Goal: Task Accomplishment & Management: Manage account settings

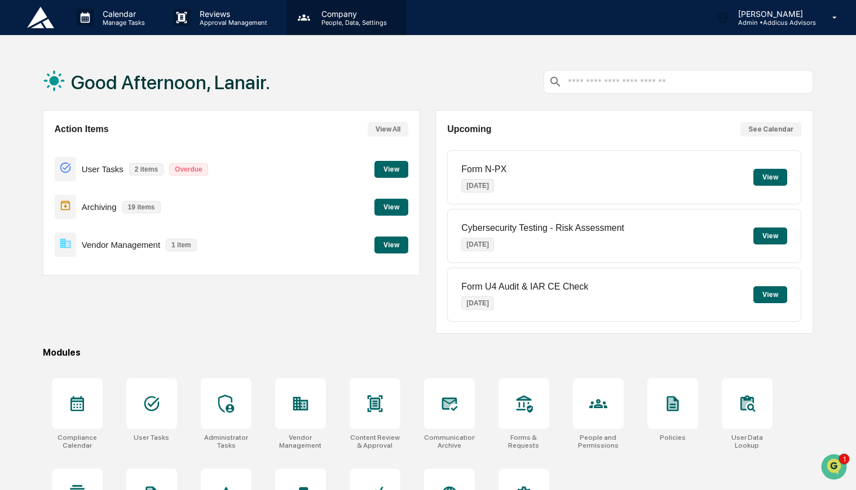
click at [335, 17] on p "Company" at bounding box center [353, 14] width 80 height 10
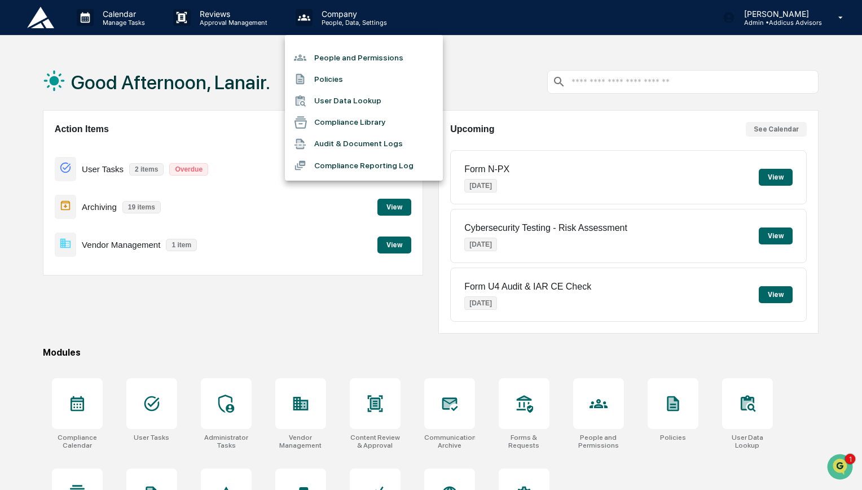
click at [347, 56] on li "People and Permissions" at bounding box center [364, 57] width 158 height 21
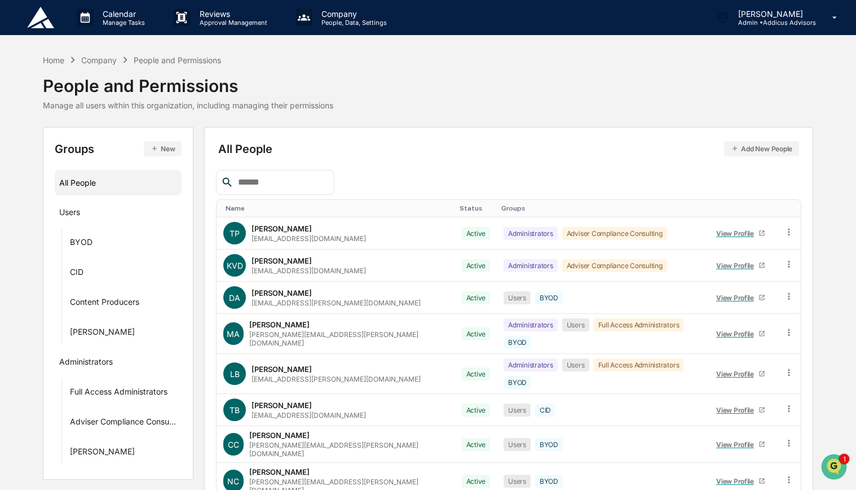
click at [757, 149] on button "Add New People" at bounding box center [761, 148] width 75 height 15
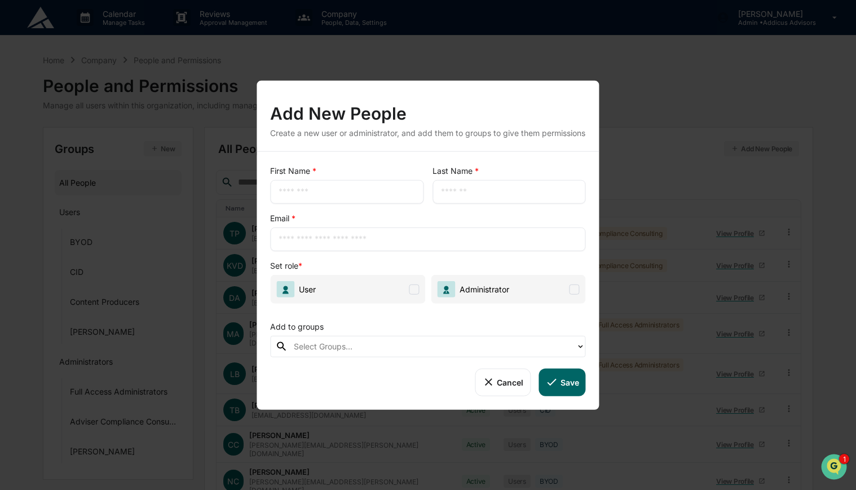
click at [358, 204] on div "​" at bounding box center [346, 192] width 153 height 24
click at [344, 195] on input "text" at bounding box center [347, 191] width 137 height 11
click at [499, 386] on button "Cancel" at bounding box center [503, 381] width 56 height 27
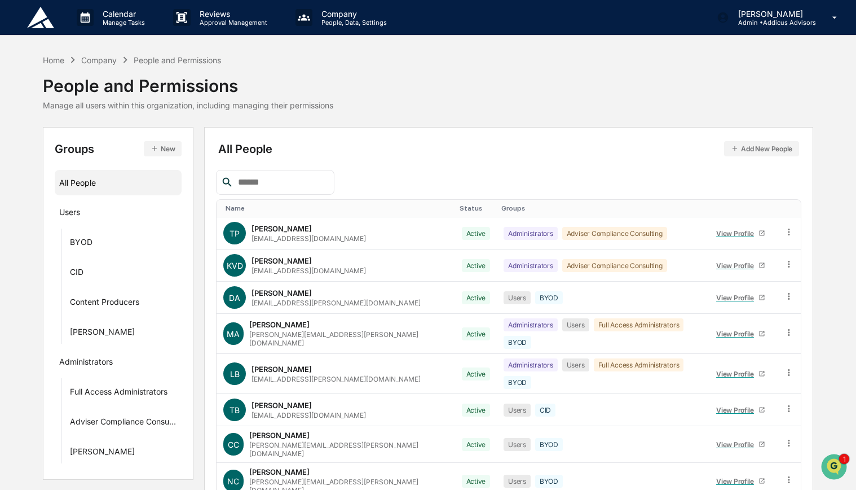
click at [272, 179] on input "text" at bounding box center [282, 182] width 96 height 15
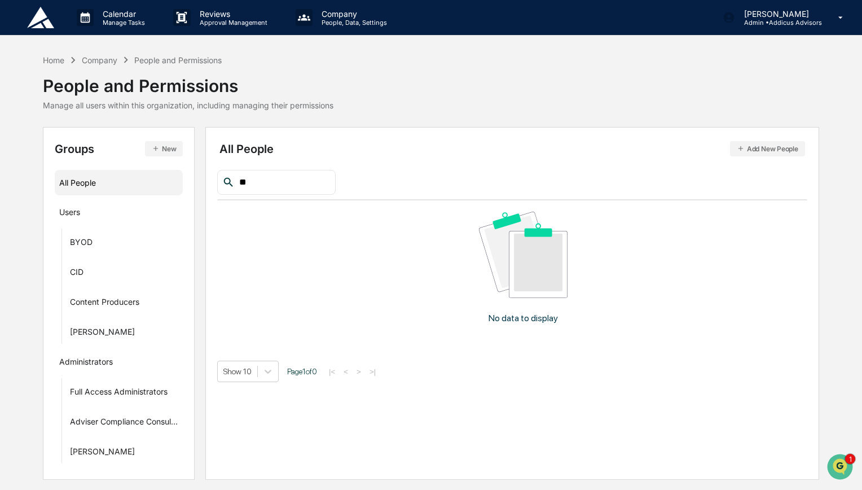
type input "*"
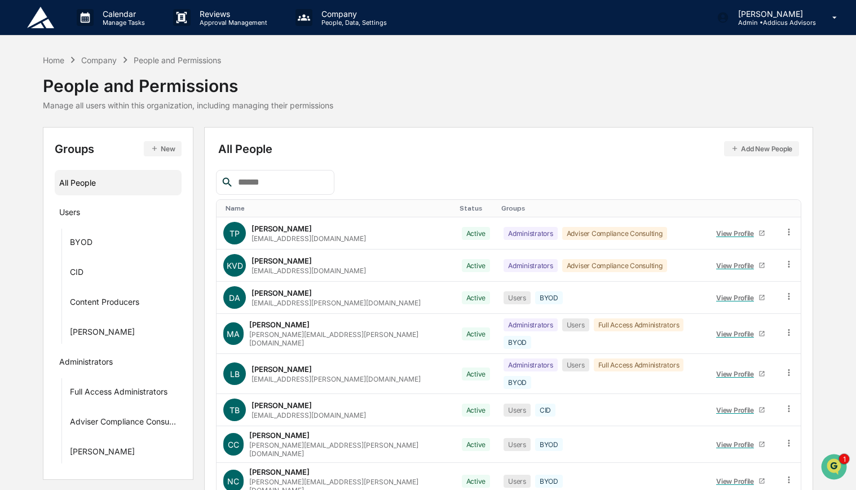
click at [746, 146] on button "Add New People" at bounding box center [761, 148] width 75 height 15
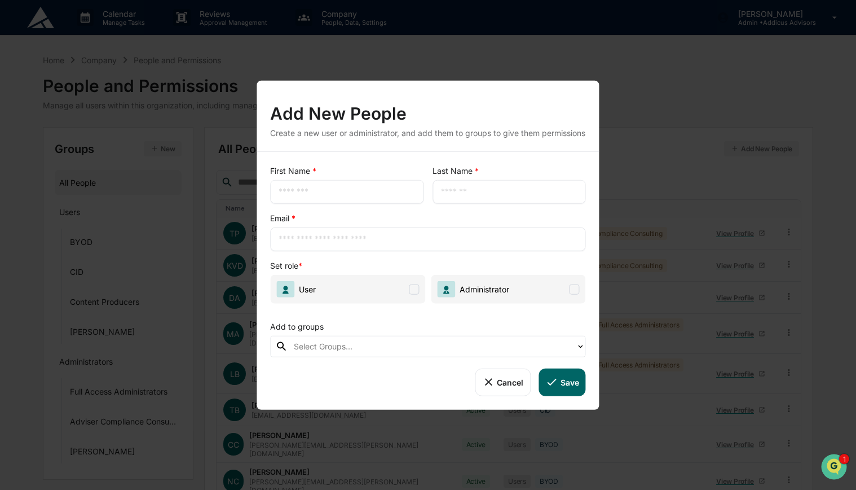
click at [359, 197] on input "text" at bounding box center [347, 191] width 137 height 11
type input "******"
type input "****"
type input "**********"
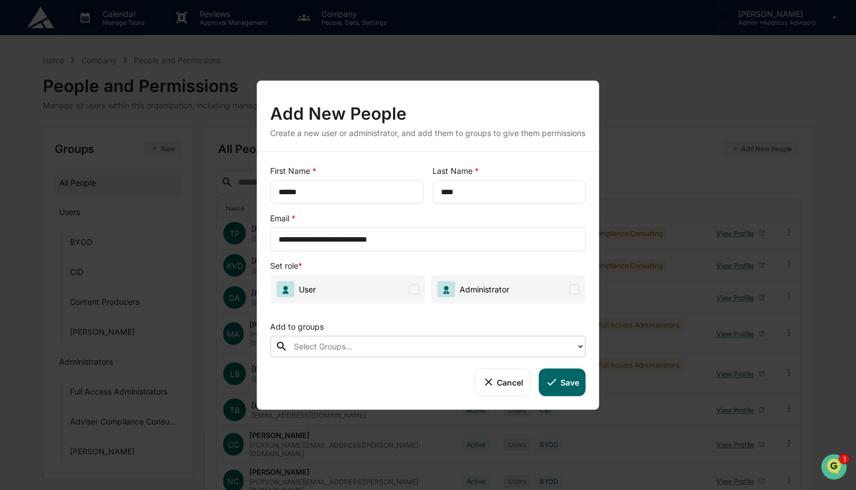
click at [412, 294] on span at bounding box center [414, 289] width 10 height 10
click at [388, 353] on div at bounding box center [432, 346] width 277 height 13
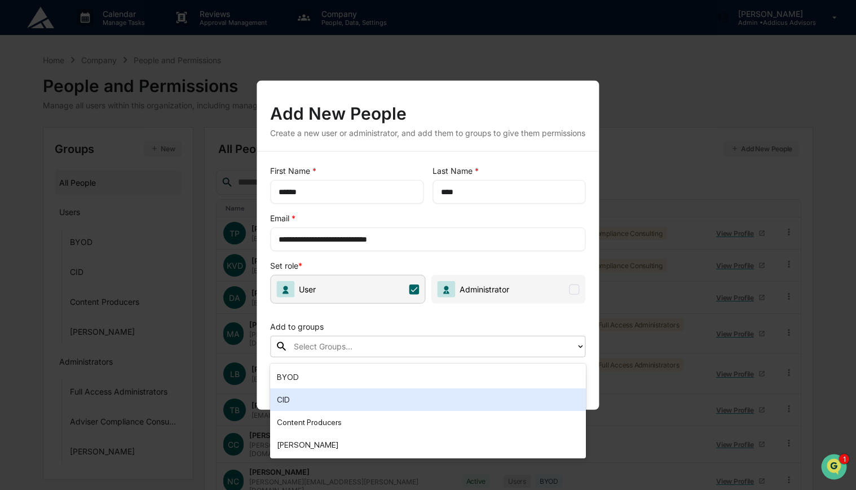
click at [390, 403] on div "CID" at bounding box center [428, 400] width 302 height 14
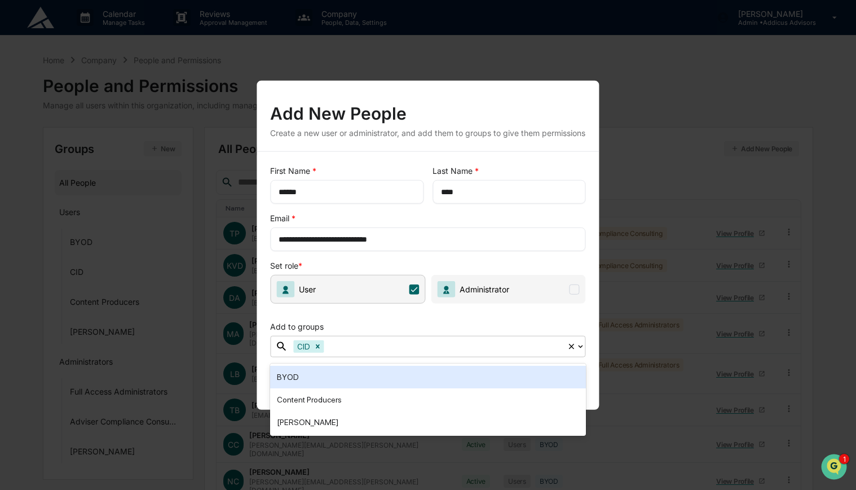
click at [446, 335] on div "Add to groups" at bounding box center [427, 324] width 315 height 23
click at [542, 327] on div "Add to groups" at bounding box center [427, 324] width 315 height 23
click at [594, 387] on div "**********" at bounding box center [428, 281] width 342 height 258
click at [580, 349] on icon at bounding box center [581, 346] width 9 height 9
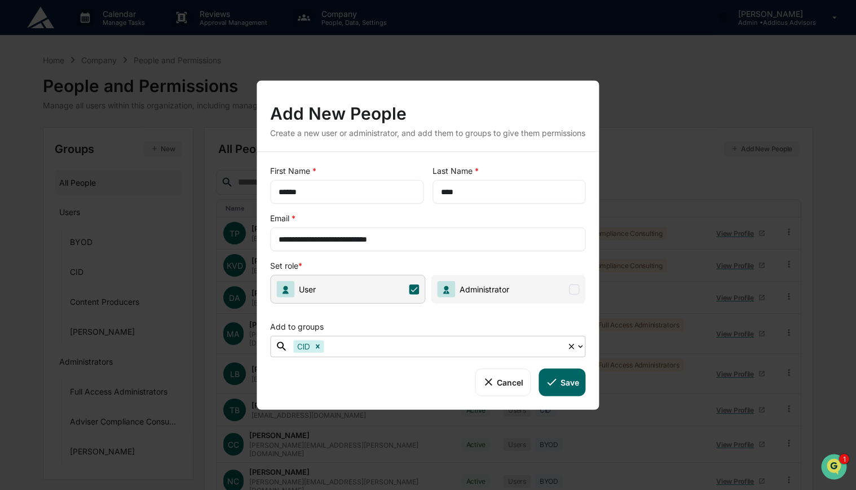
click at [565, 387] on button "Save" at bounding box center [562, 381] width 47 height 27
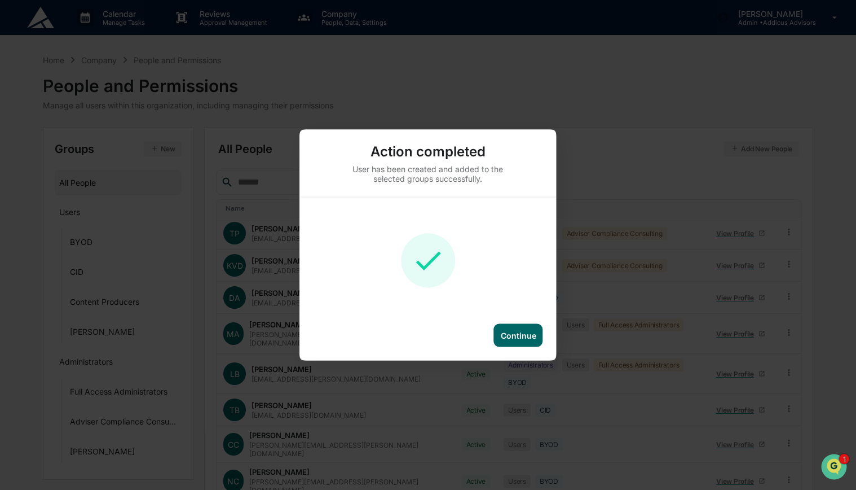
click at [519, 336] on div "Continue" at bounding box center [519, 336] width 36 height 10
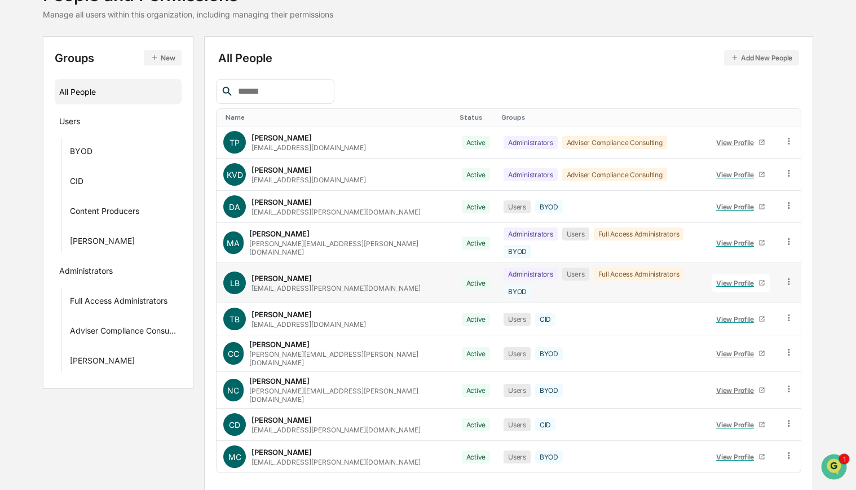
scroll to position [95, 0]
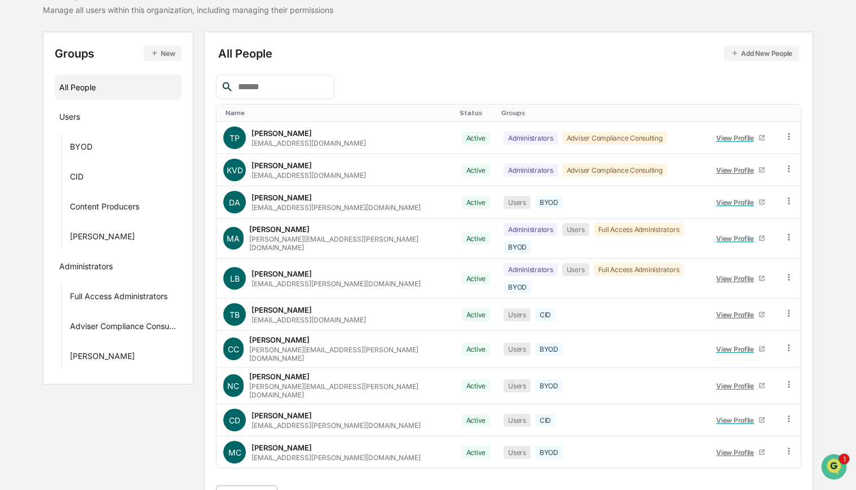
click at [271, 468] on body "Calendar Manage Tasks Reviews Approval Management Company People, Data, Setting…" at bounding box center [428, 212] width 856 height 614
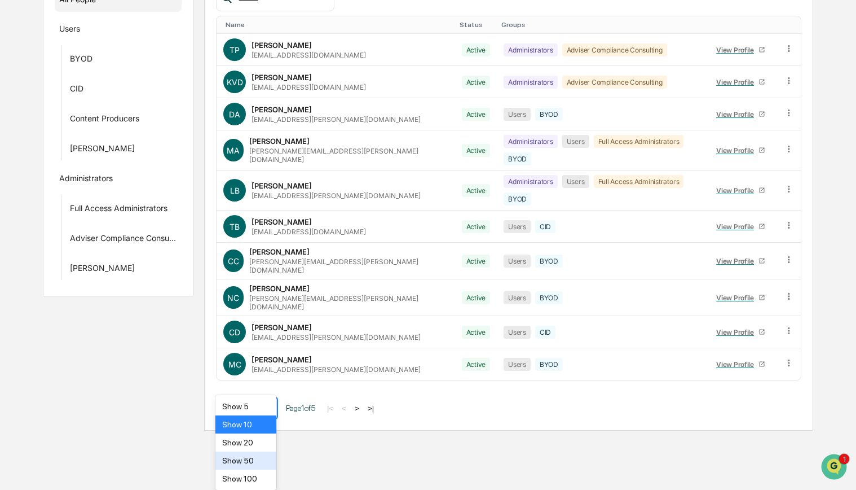
click at [267, 461] on div "Show 50" at bounding box center [245, 460] width 61 height 18
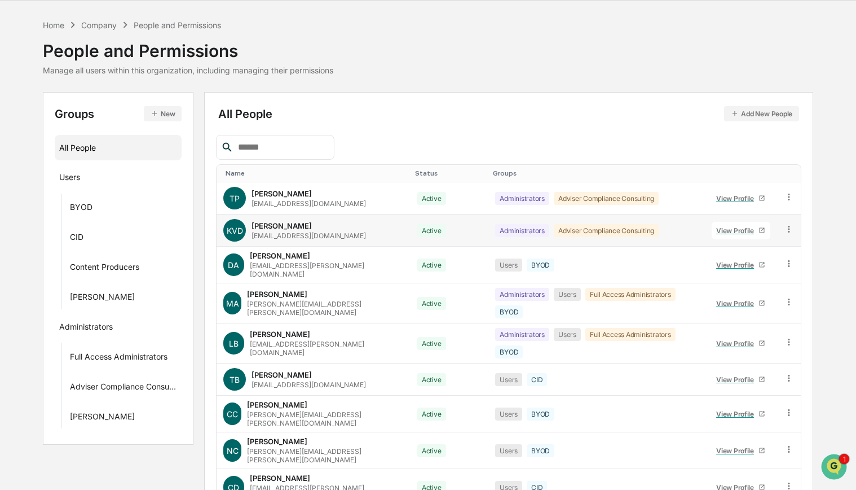
scroll to position [34, 0]
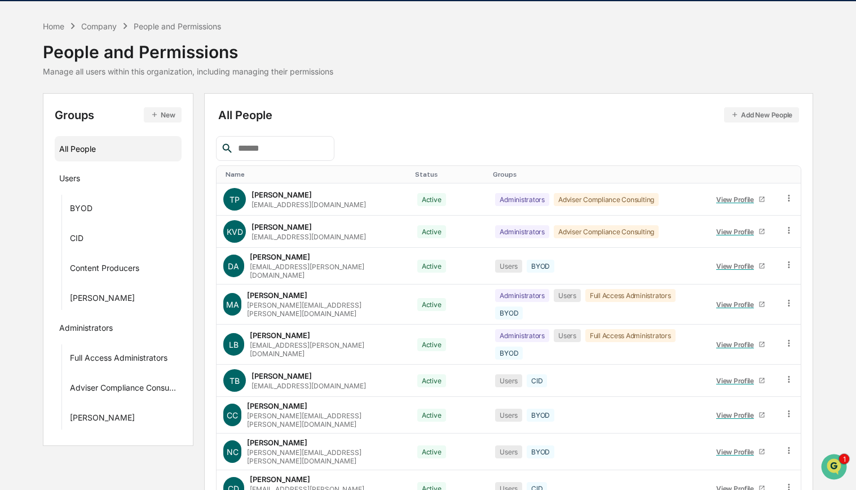
click at [415, 175] on div "Status" at bounding box center [449, 174] width 69 height 8
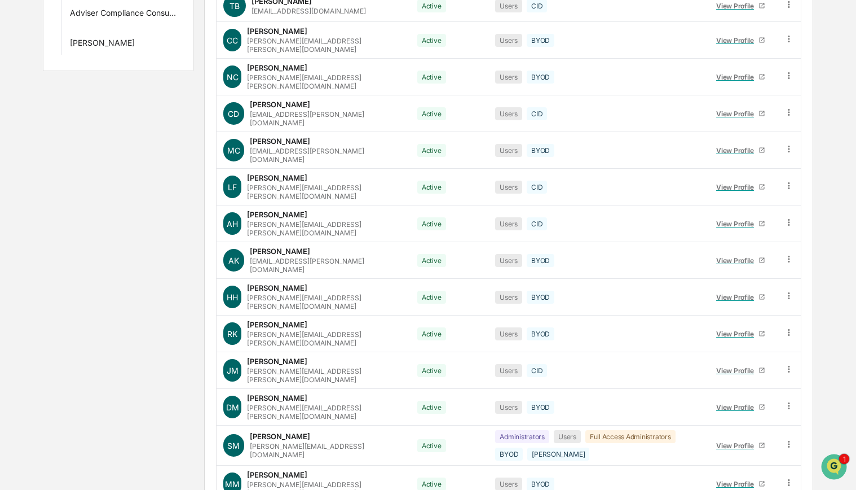
scroll to position [408, 0]
click at [791, 364] on icon at bounding box center [789, 369] width 11 height 11
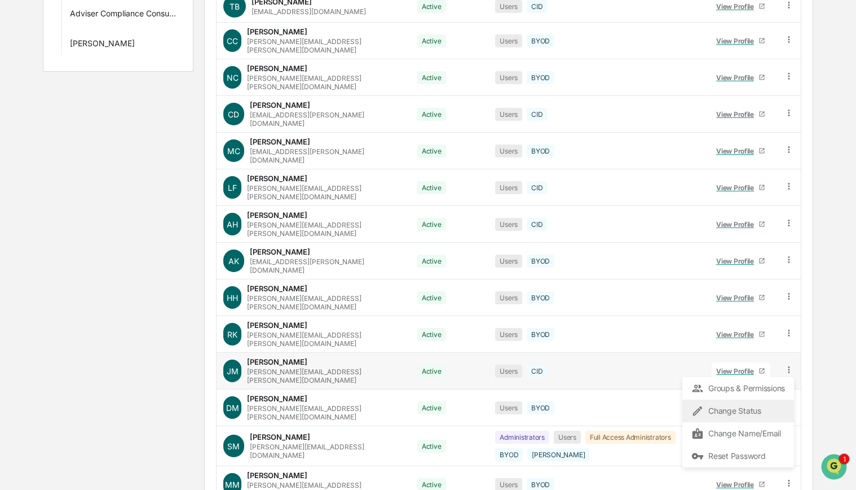
click at [741, 404] on div "Change Status" at bounding box center [739, 411] width 94 height 14
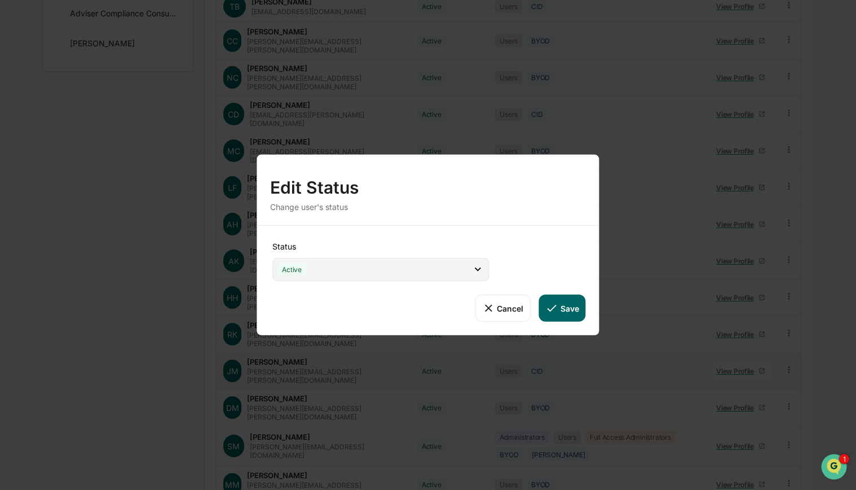
click at [456, 267] on div "Active" at bounding box center [380, 269] width 217 height 23
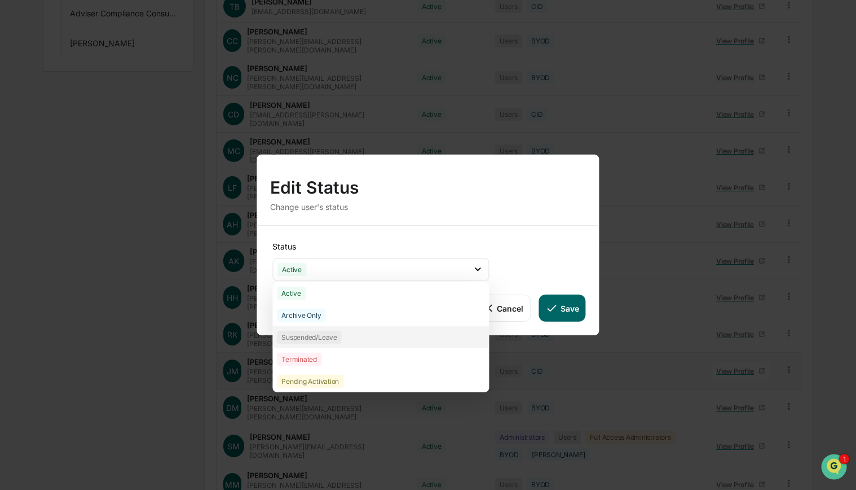
click at [401, 333] on div "Suspended/Leave" at bounding box center [380, 337] width 217 height 22
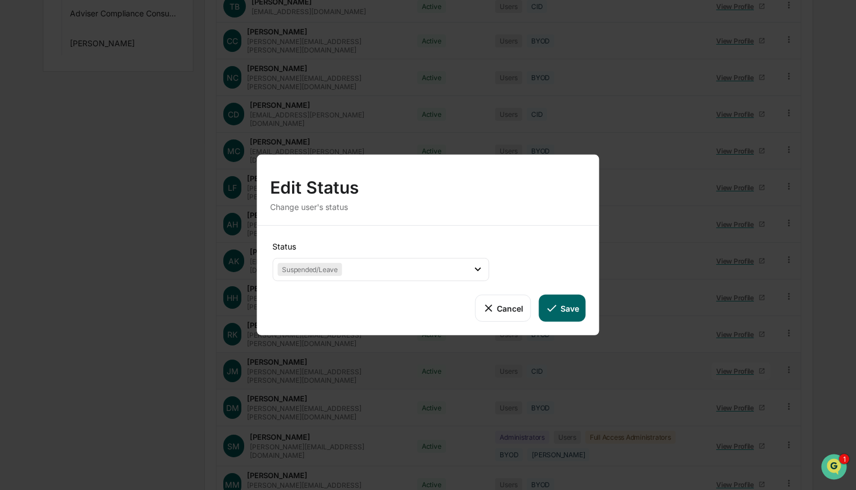
click at [565, 307] on button "Save" at bounding box center [562, 307] width 47 height 27
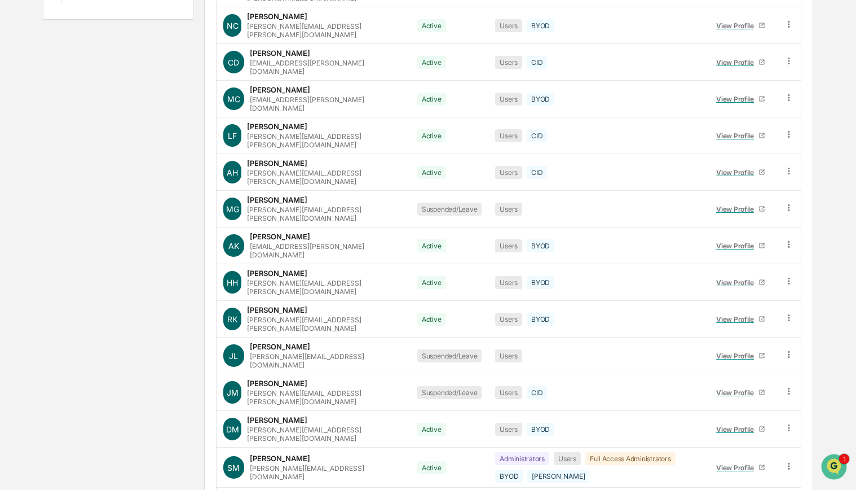
scroll to position [0, 0]
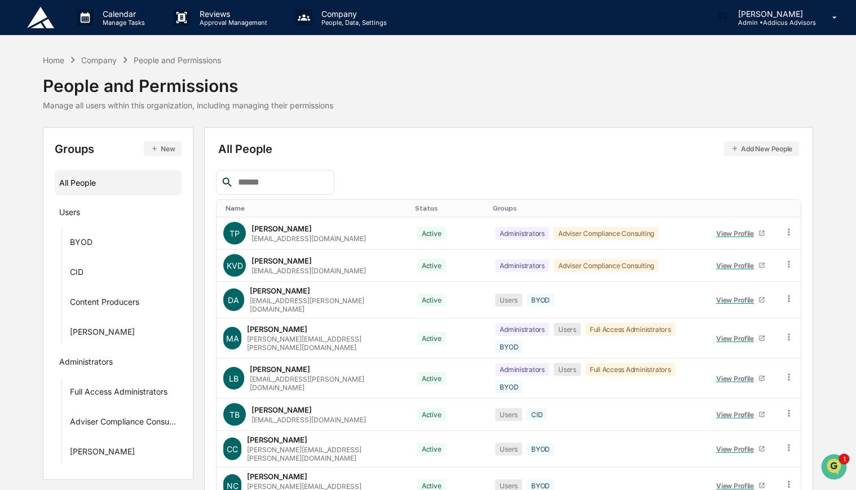
click at [415, 204] on div "Status" at bounding box center [449, 208] width 69 height 8
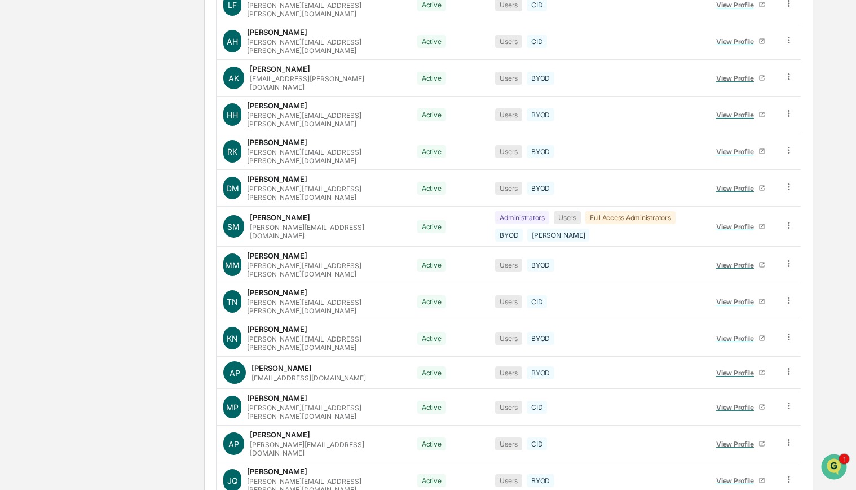
scroll to position [597, 0]
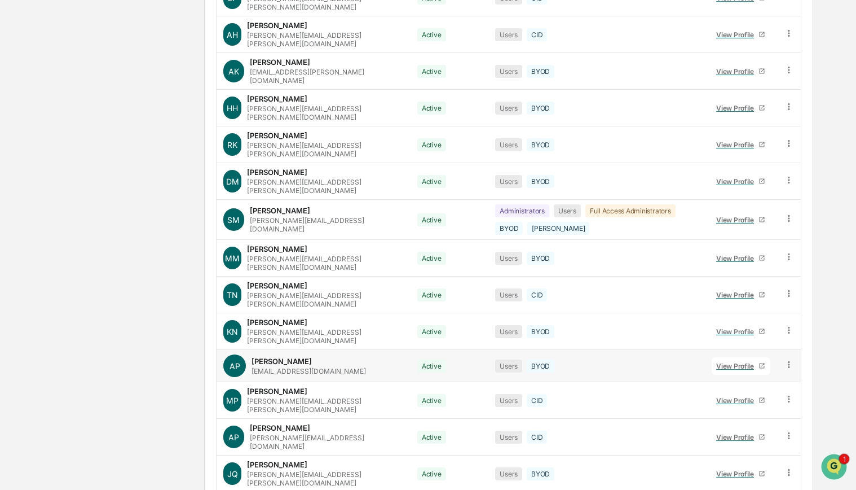
click at [785, 359] on icon at bounding box center [789, 364] width 11 height 11
click at [743, 399] on div "Change Status" at bounding box center [739, 406] width 94 height 14
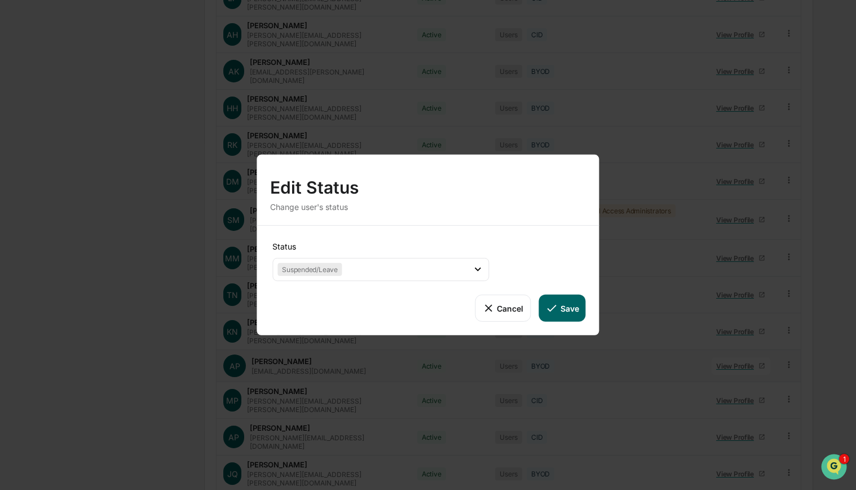
click at [560, 307] on button "Save" at bounding box center [562, 307] width 47 height 27
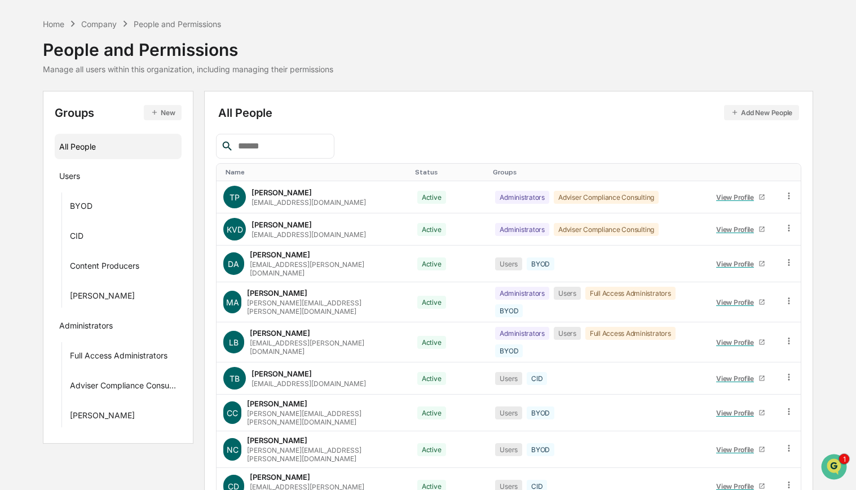
scroll to position [0, 0]
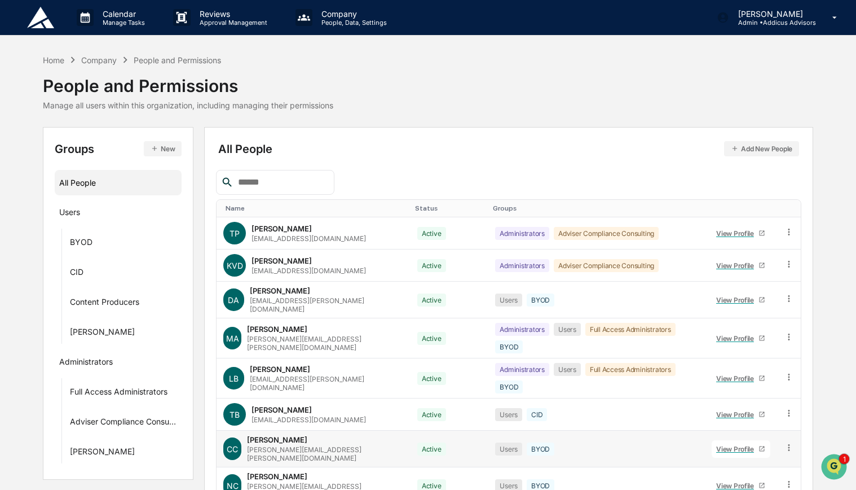
click at [790, 444] on icon at bounding box center [789, 447] width 2 height 7
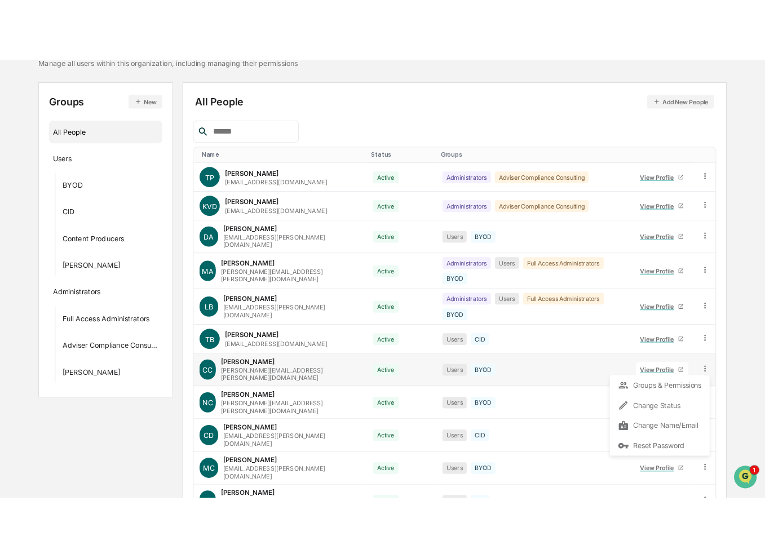
scroll to position [102, 0]
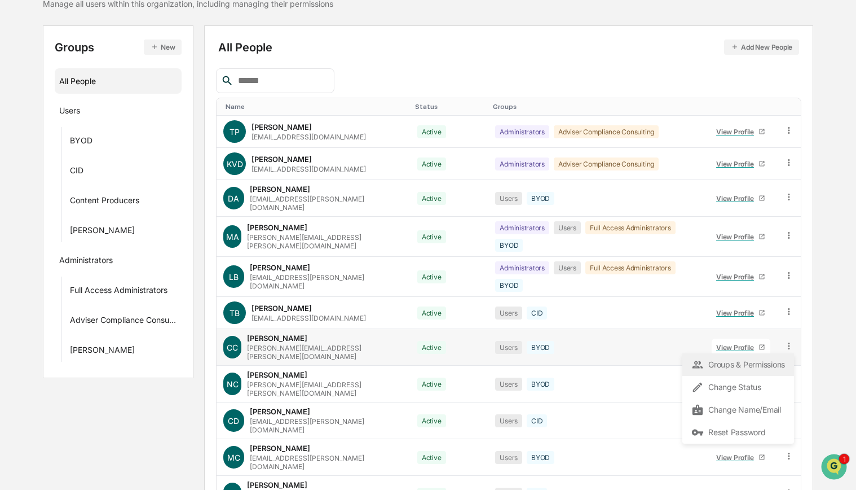
click at [719, 358] on div "Groups & Permissions" at bounding box center [739, 365] width 94 height 14
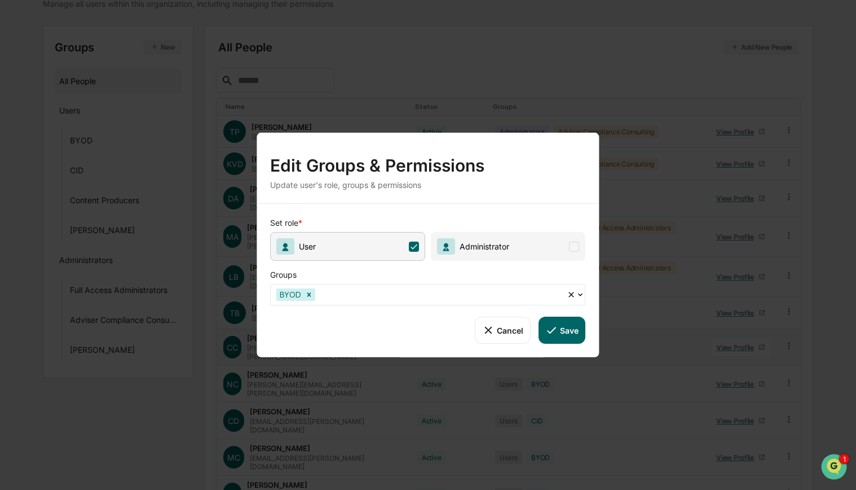
click at [582, 293] on icon at bounding box center [581, 294] width 5 height 3
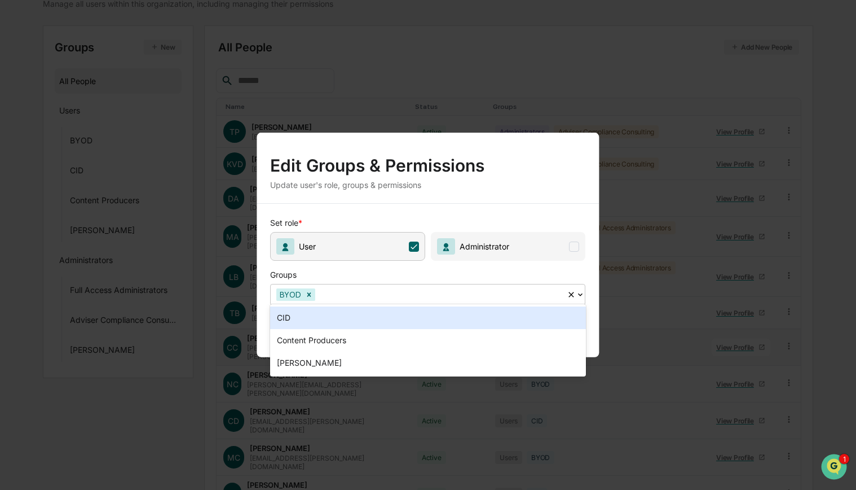
click at [582, 293] on icon at bounding box center [581, 294] width 5 height 3
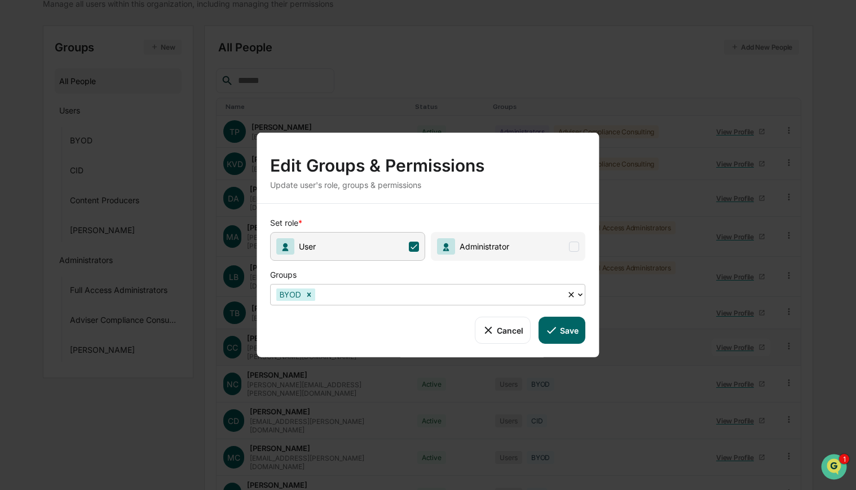
click at [496, 340] on button "Cancel" at bounding box center [503, 329] width 56 height 27
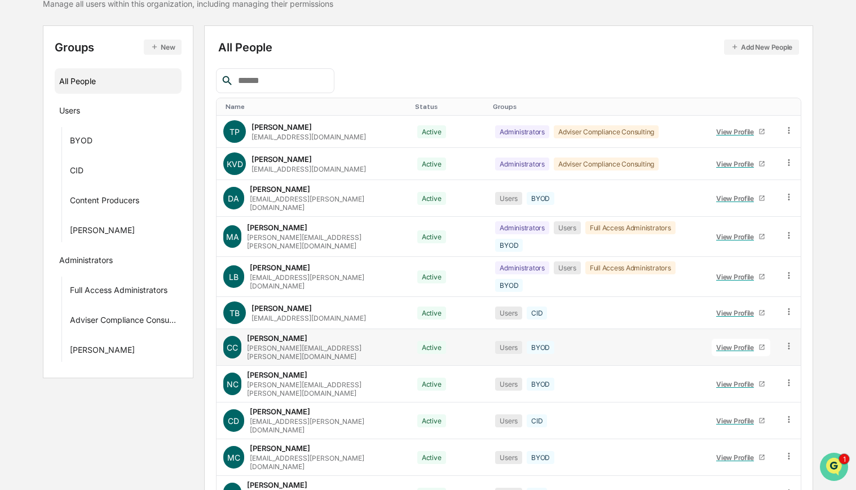
click at [834, 469] on icon "Open customer support" at bounding box center [834, 481] width 28 height 28
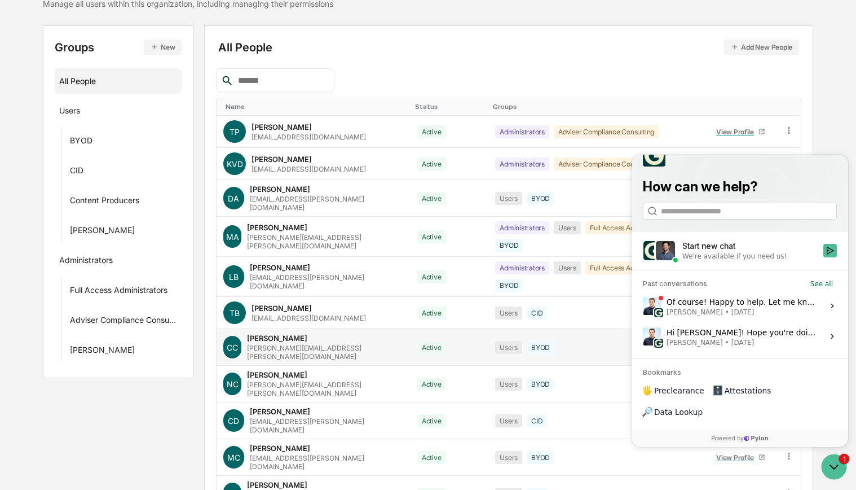
click at [732, 252] on div "Start new chat" at bounding box center [750, 245] width 134 height 11
click at [824, 257] on button "Start new chat We're available if you need us!" at bounding box center [831, 251] width 14 height 14
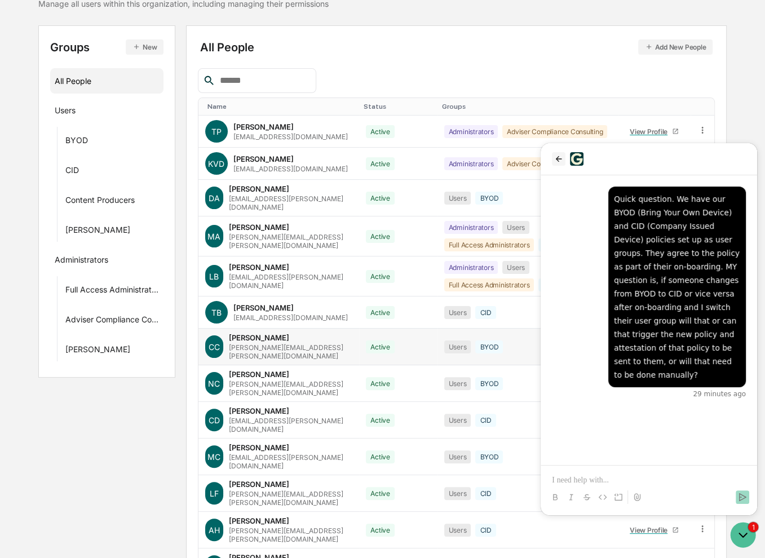
click at [558, 153] on button "back" at bounding box center [559, 159] width 14 height 14
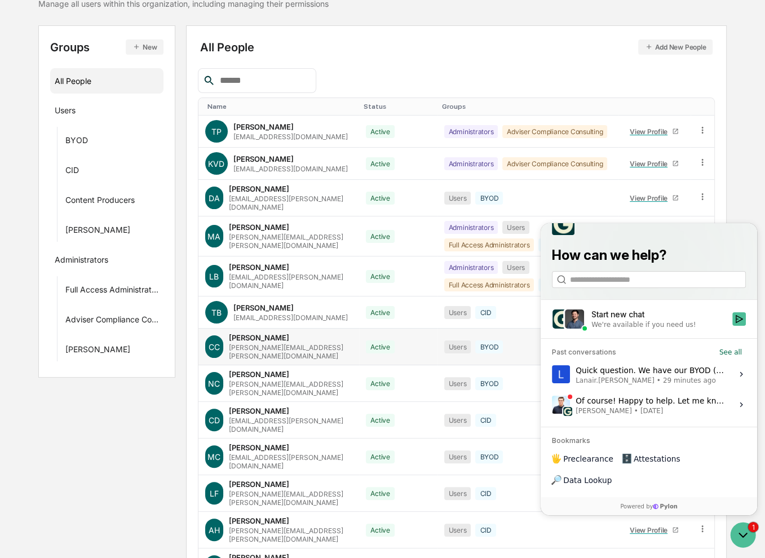
click at [675, 415] on span "[PERSON_NAME] • [DATE]" at bounding box center [651, 410] width 150 height 9
click at [552, 405] on button "View issue" at bounding box center [552, 404] width 1 height 1
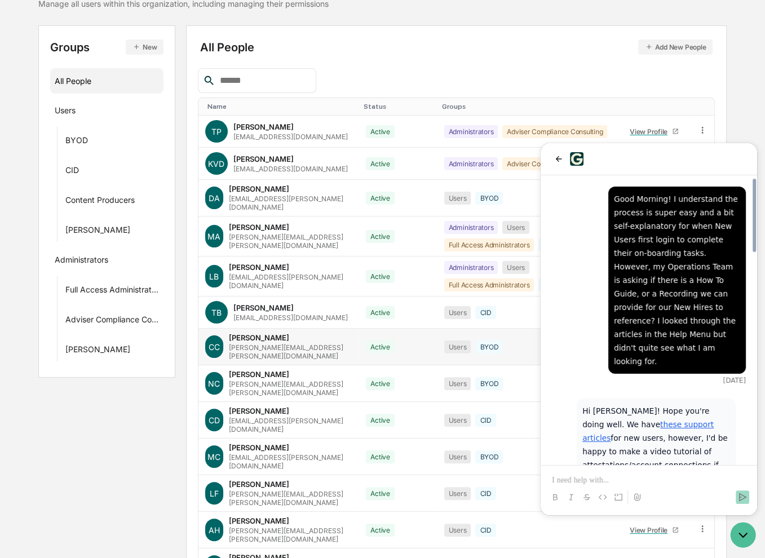
scroll to position [833, 0]
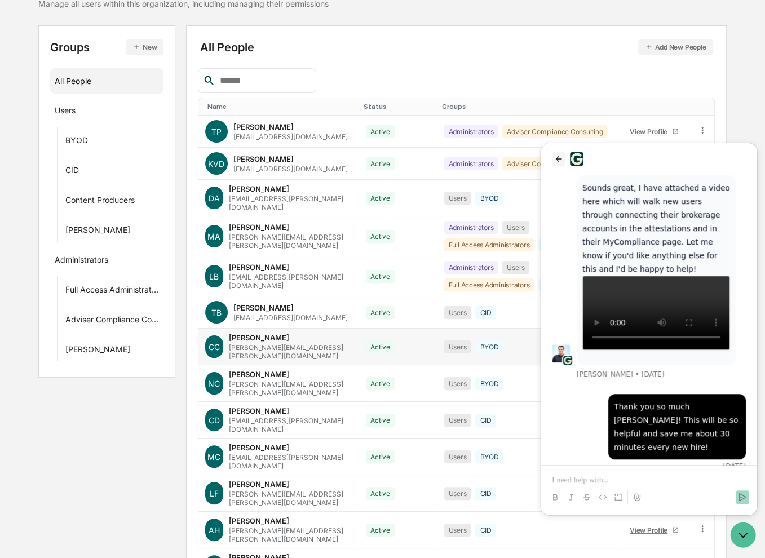
click at [558, 159] on icon "back" at bounding box center [559, 159] width 6 height 6
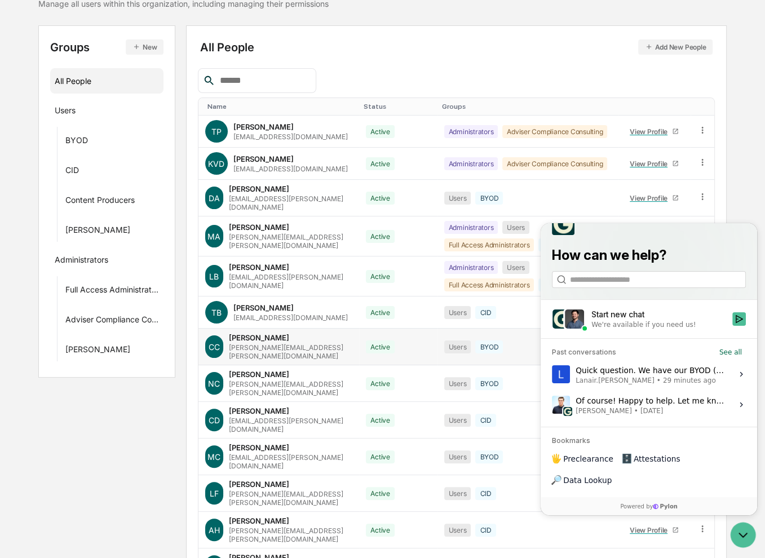
click at [699, 385] on div "Quick question. We have our BYOD (Bring Your Own Device) and CID (Company Issue…" at bounding box center [651, 373] width 150 height 21
click at [552, 375] on button "View issue" at bounding box center [552, 374] width 1 height 1
